Goal: Find specific page/section: Find specific page/section

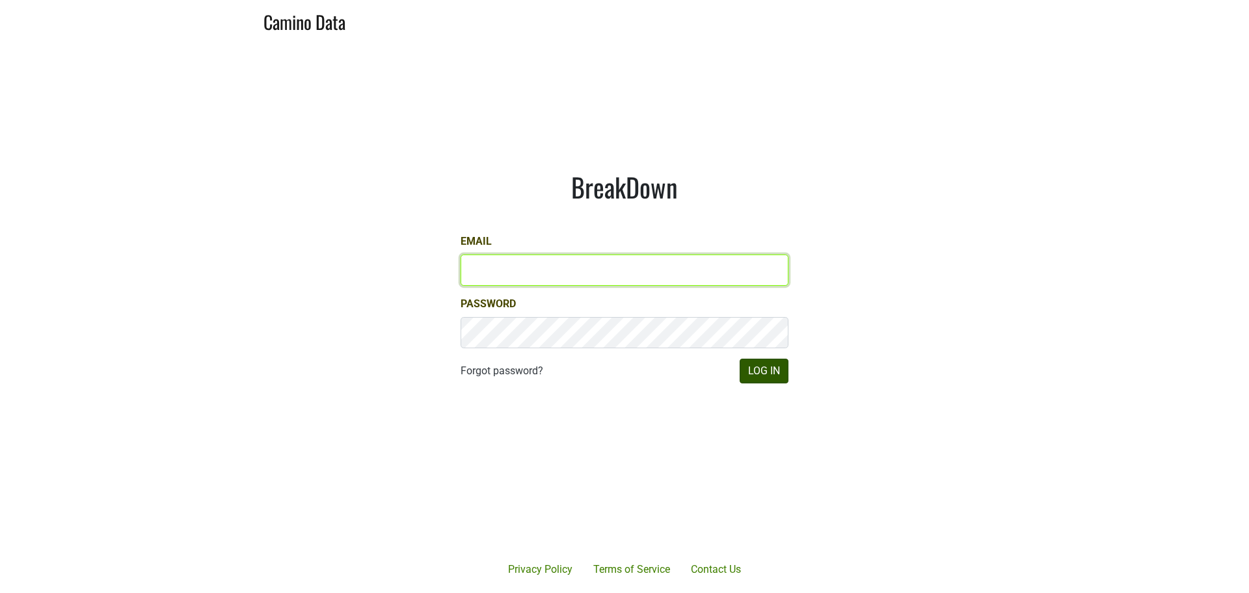
type input "anthony@truchardvineyards.com"
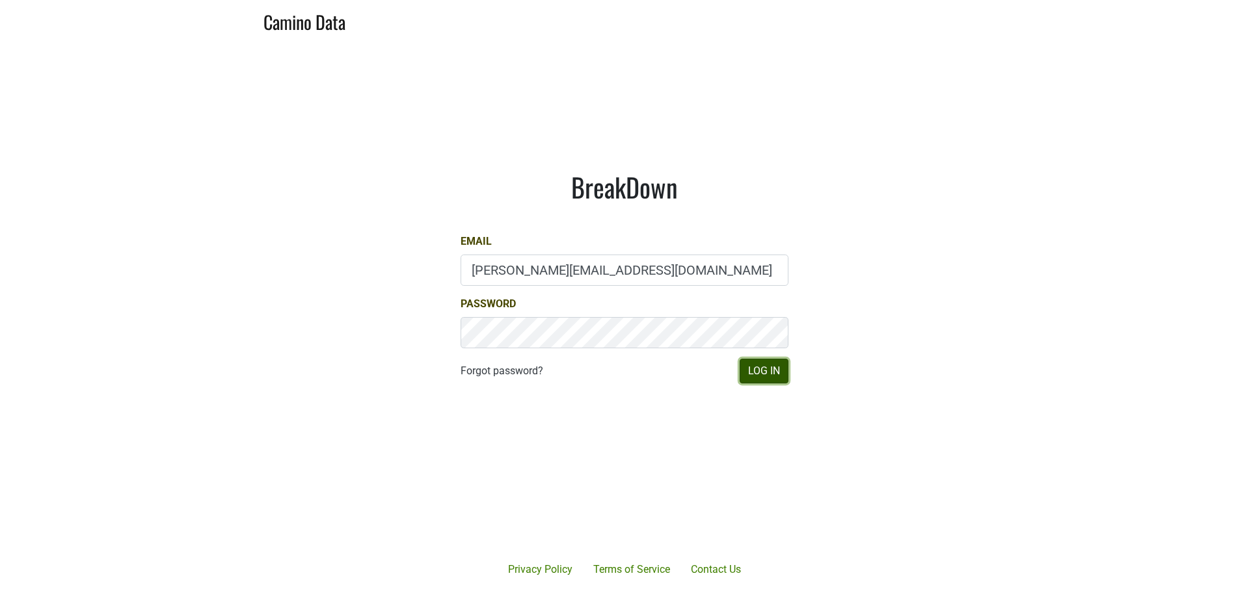
click at [748, 369] on button "Log In" at bounding box center [764, 370] width 49 height 25
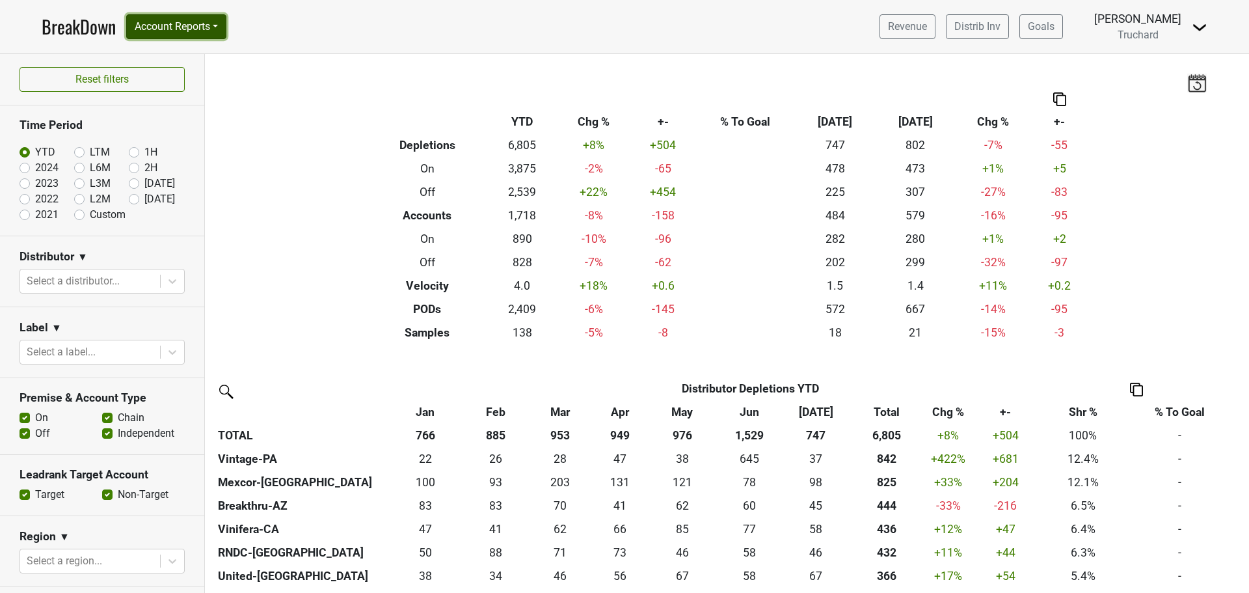
click at [150, 31] on button "Account Reports" at bounding box center [176, 26] width 100 height 25
click at [170, 145] on link "CRM Notes" at bounding box center [184, 139] width 115 height 21
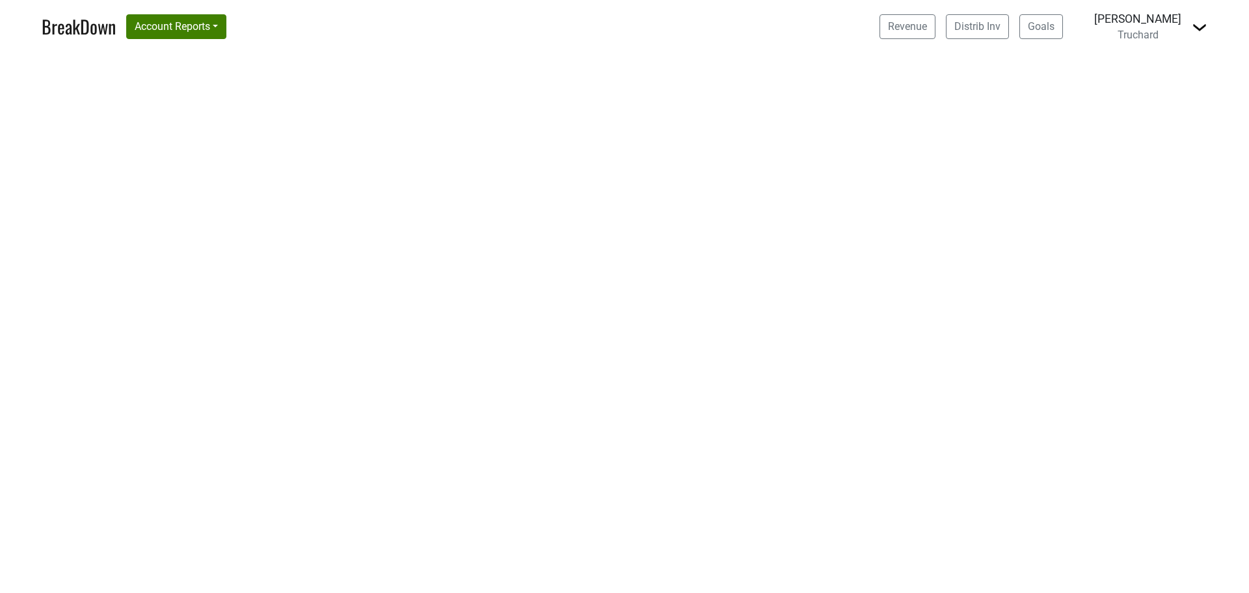
select select "CA"
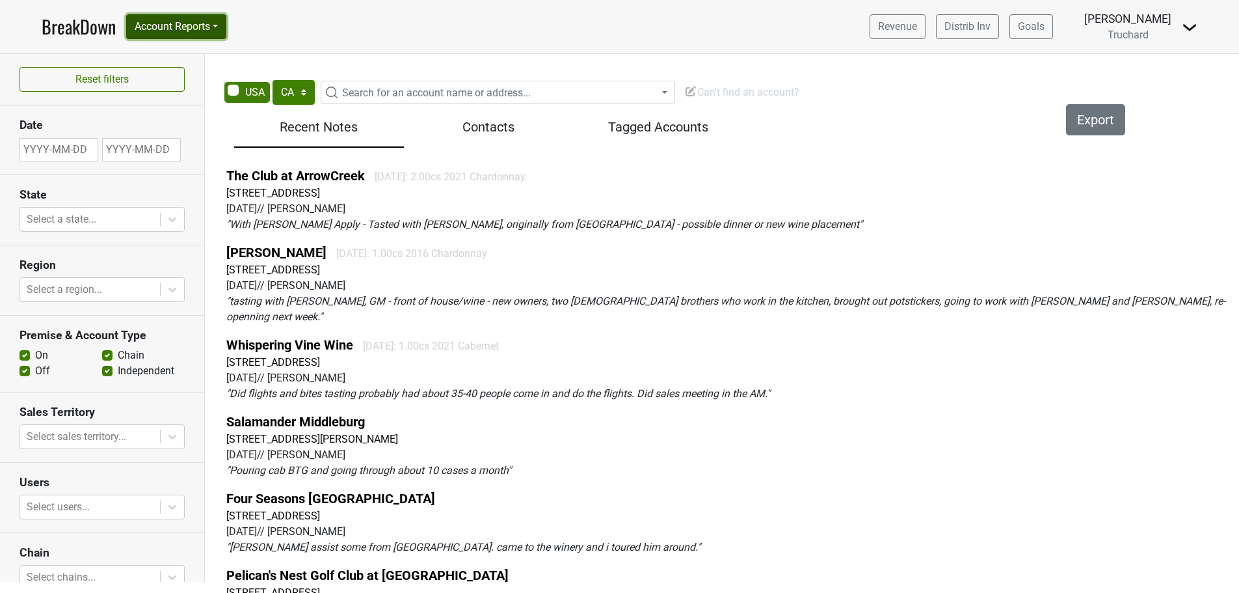
click at [199, 20] on button "Account Reports" at bounding box center [176, 26] width 100 height 25
click at [201, 55] on link "SuperRanker" at bounding box center [184, 56] width 115 height 21
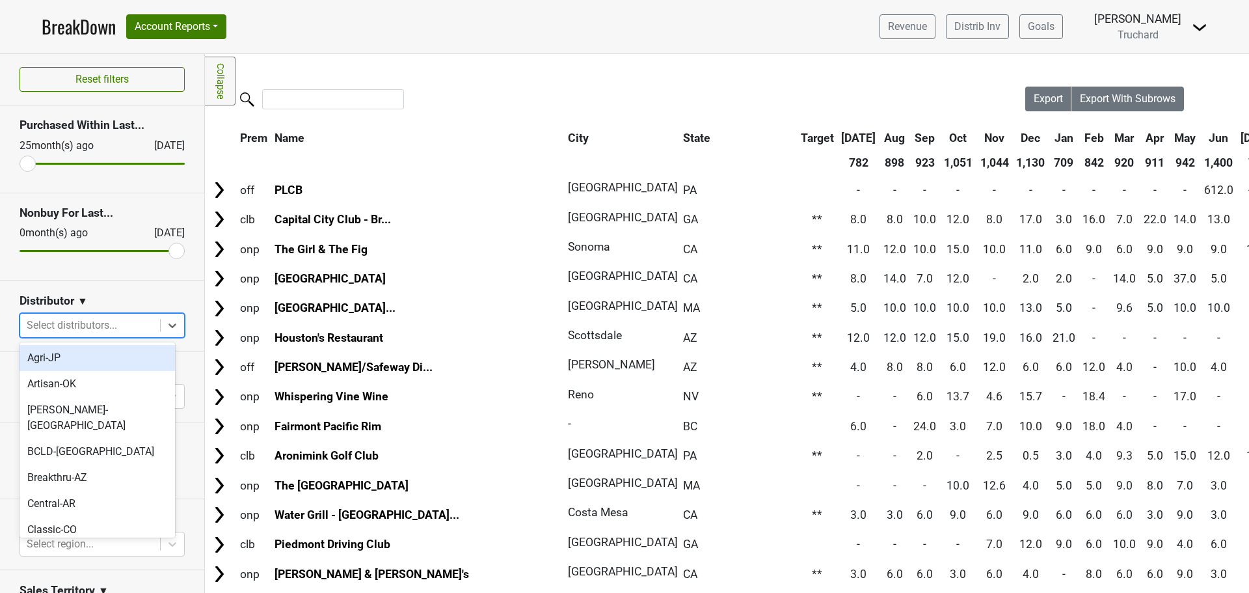
click at [126, 330] on div at bounding box center [90, 325] width 127 height 18
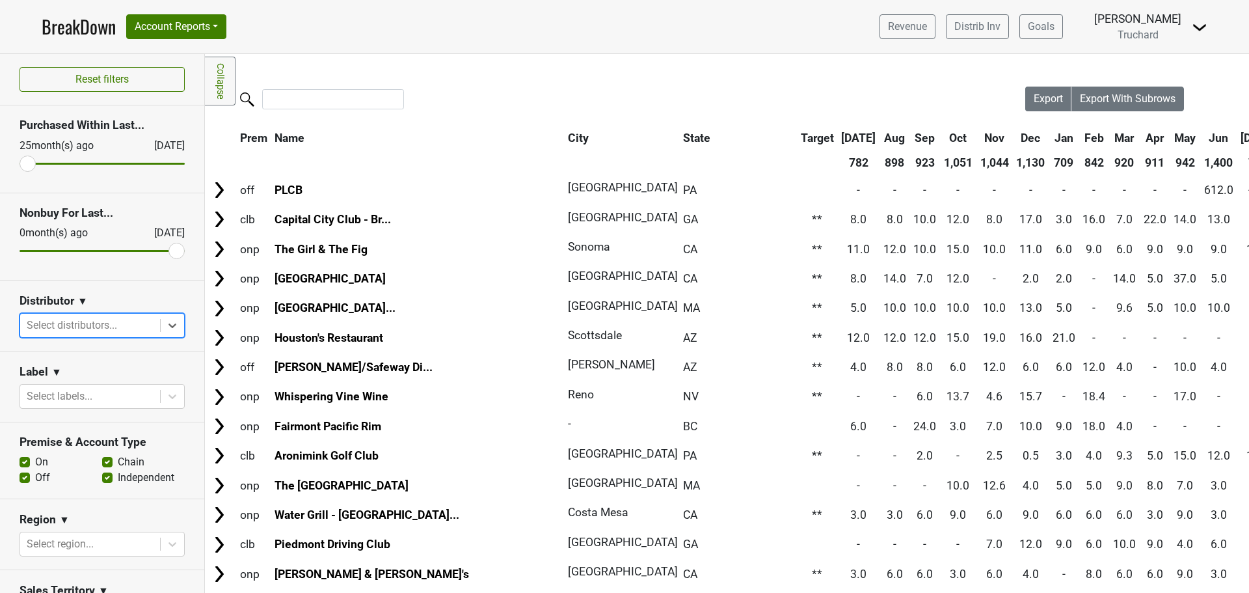
click at [92, 325] on div at bounding box center [90, 325] width 127 height 18
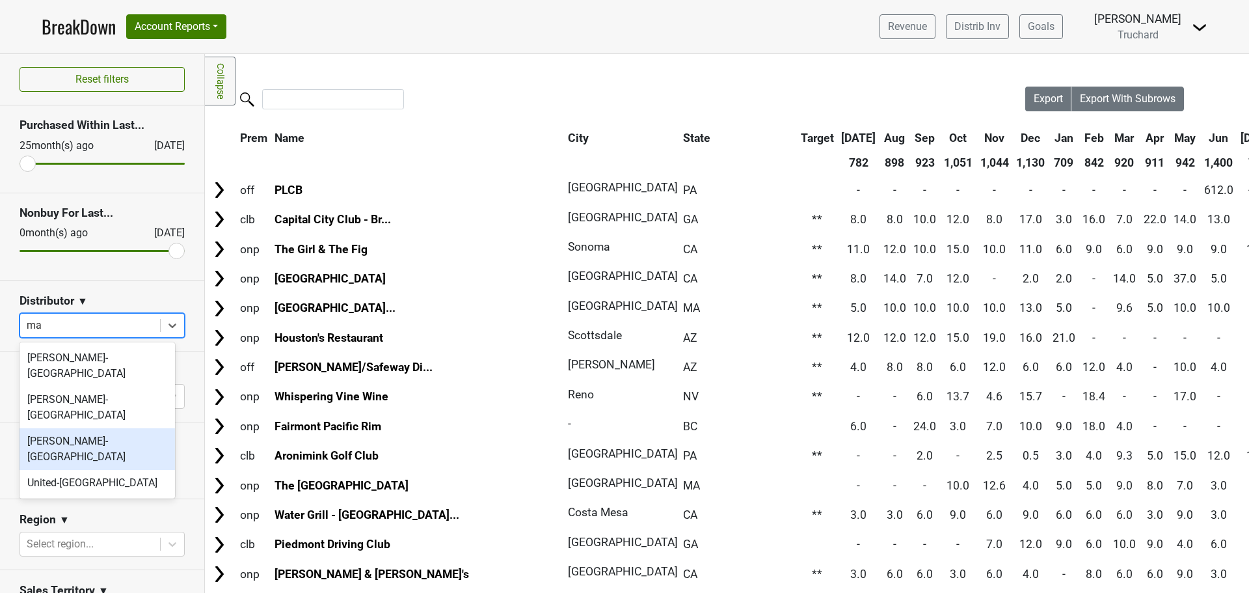
type input "m"
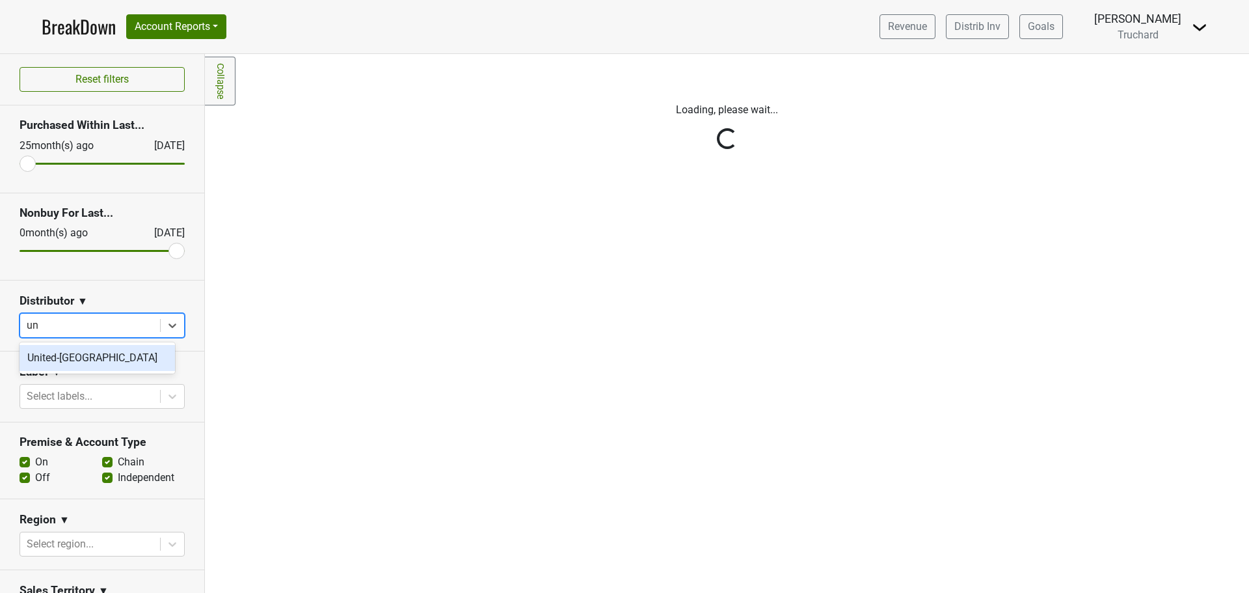
type input "uni"
